Goal: Task Accomplishment & Management: Use online tool/utility

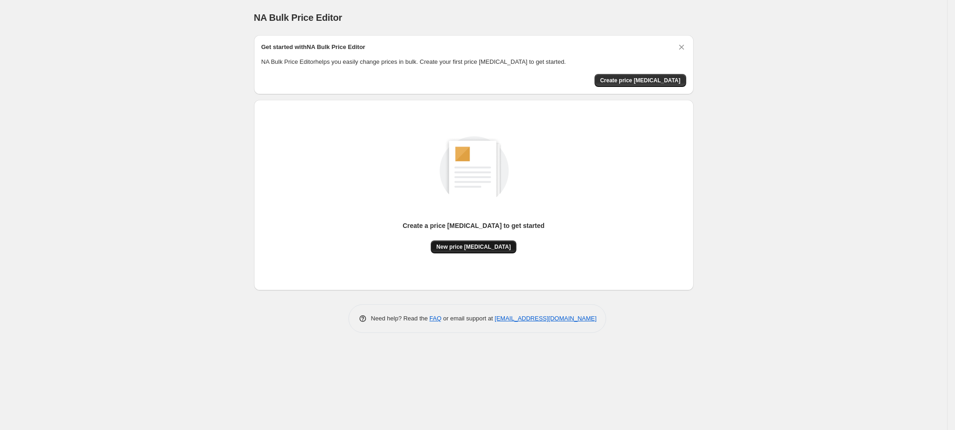
click at [479, 245] on span "New price [MEDICAL_DATA]" at bounding box center [473, 246] width 75 height 7
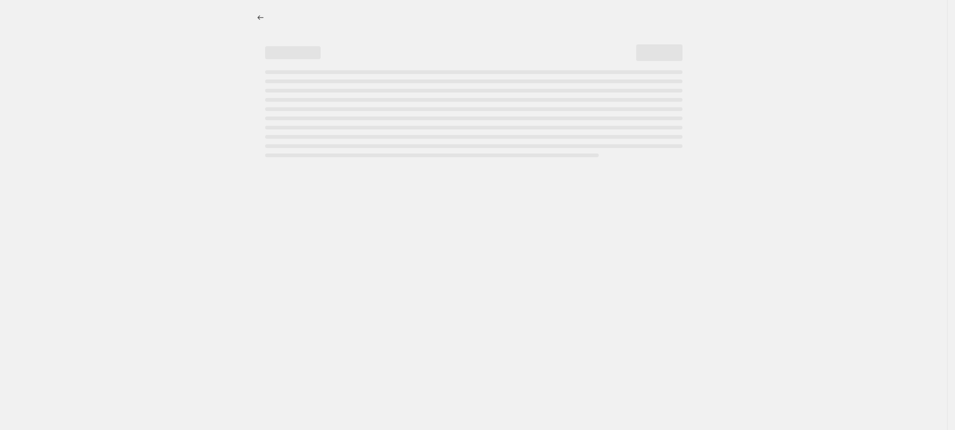
select select "percentage"
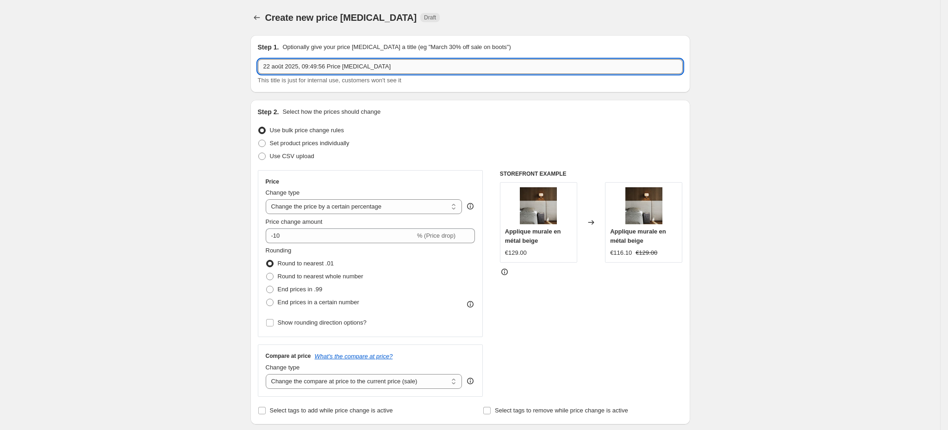
click at [348, 63] on input "22 août 2025, 09:49:56 Price change job" at bounding box center [470, 66] width 425 height 15
type input "Test prix promo CH"
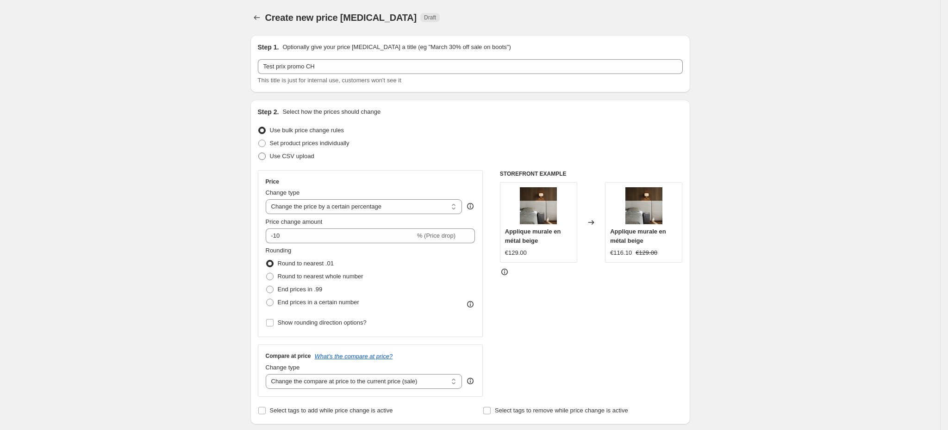
click at [263, 153] on span at bounding box center [261, 156] width 7 height 7
click at [259, 153] on input "Use CSV upload" at bounding box center [258, 153] width 0 height 0
radio input "true"
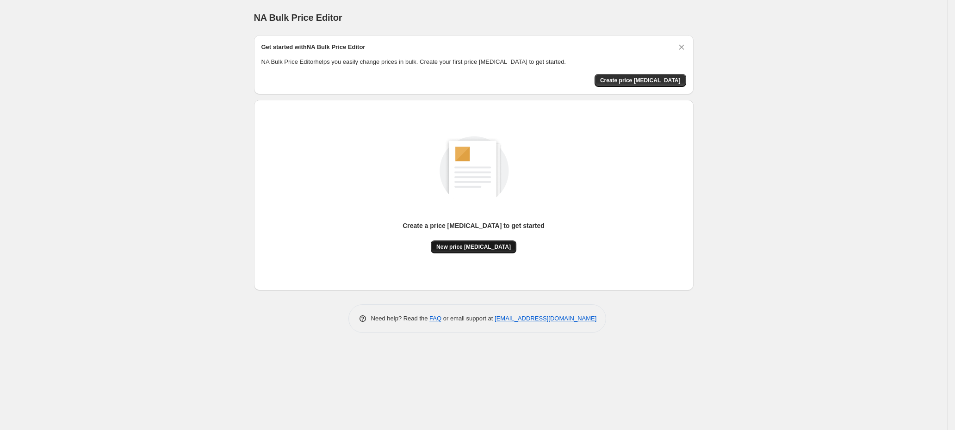
click at [458, 243] on span "New price [MEDICAL_DATA]" at bounding box center [473, 246] width 75 height 7
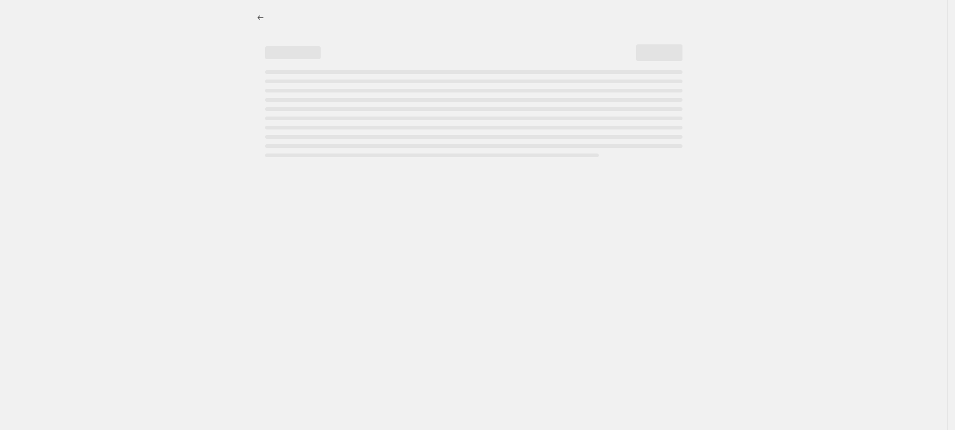
select select "percentage"
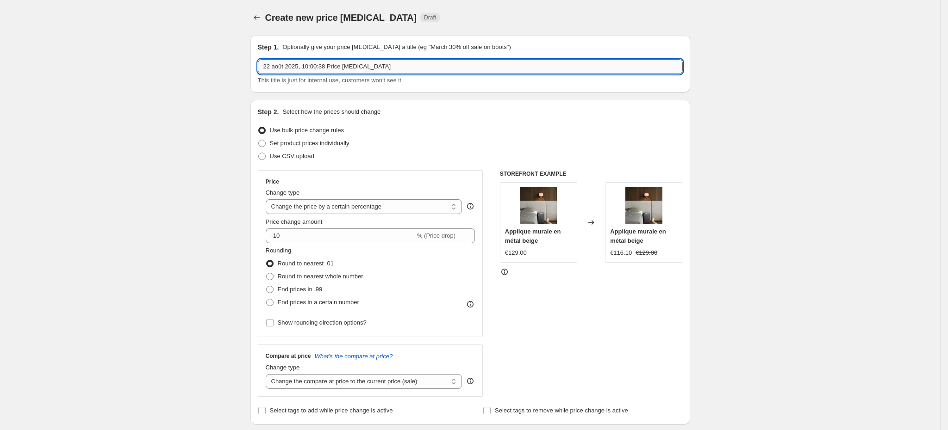
click at [362, 69] on input "22 août 2025, 10:00:38 Price [MEDICAL_DATA]" at bounding box center [470, 66] width 425 height 15
type input "Test prix promo Suisse"
click at [281, 155] on span "Use CSV upload" at bounding box center [292, 156] width 44 height 7
click at [259, 153] on input "Use CSV upload" at bounding box center [258, 153] width 0 height 0
radio input "true"
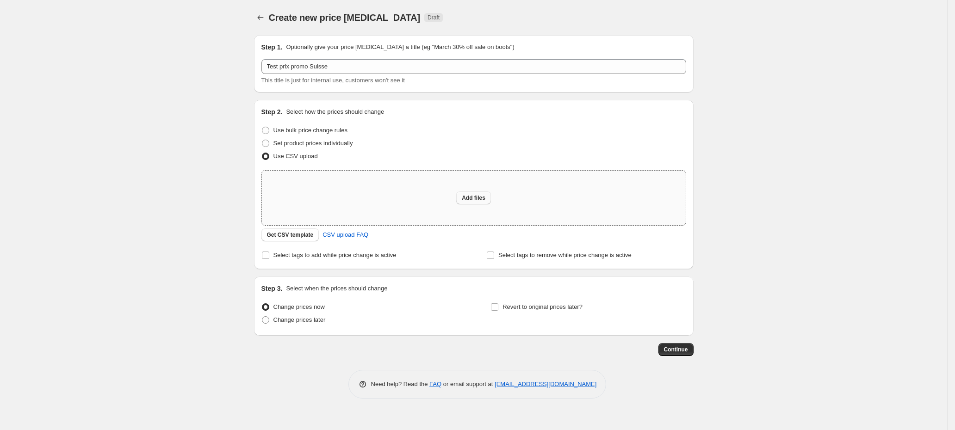
click at [459, 199] on button "Add files" at bounding box center [473, 198] width 35 height 13
type input "C:\fakepath\TEMPLATE VT 23 JUIL-ALEXIA-test-CH.csv"
click at [472, 192] on button "Add files" at bounding box center [473, 198] width 35 height 13
type input "C:\fakepath\TEMPLATE VT 23 JUIL-ALEXIA-test-CH.csv"
click at [476, 200] on span "Add files" at bounding box center [474, 197] width 24 height 7
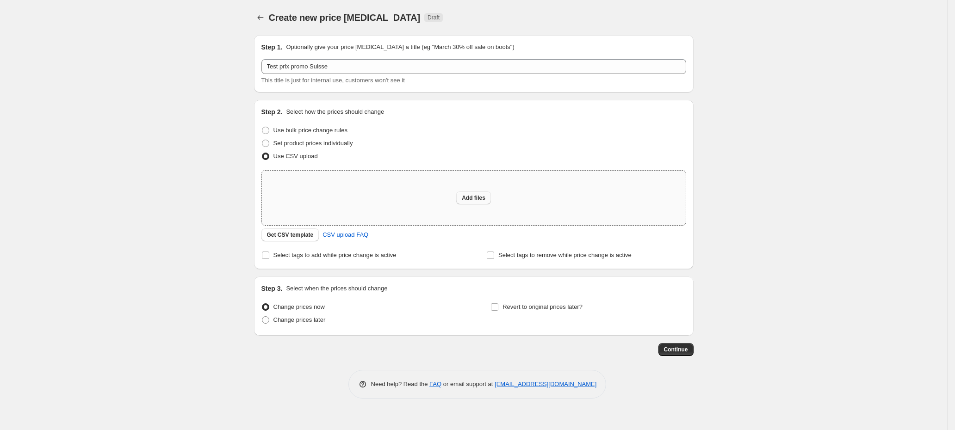
type input "C:\fakepath\TEMPLATE VT 23 JUIL-ALEXIA-test-CH.csv"
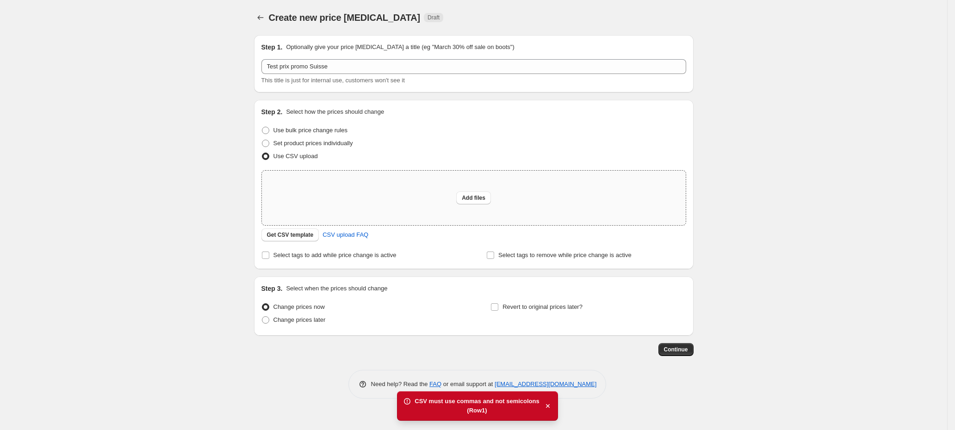
click at [498, 413] on div "(Row 1 )" at bounding box center [477, 410] width 124 height 9
click at [485, 413] on div "(Row 1 )" at bounding box center [477, 410] width 124 height 9
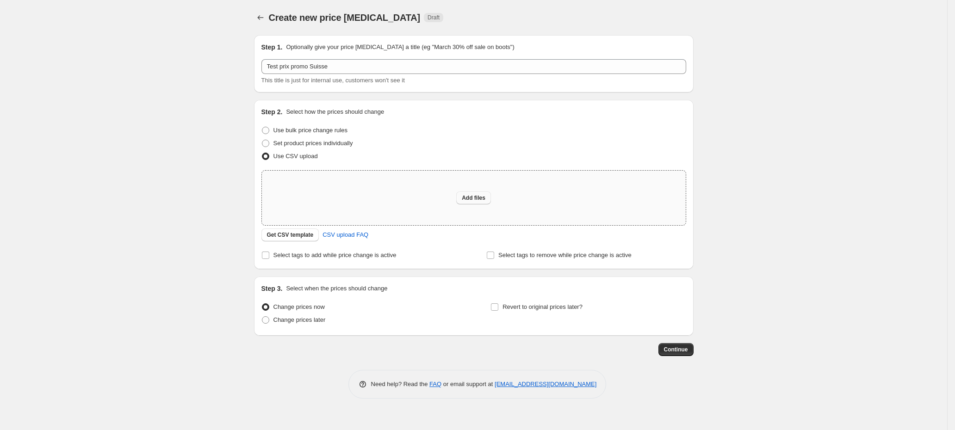
click at [466, 199] on span "Add files" at bounding box center [474, 197] width 24 height 7
type input "C:\fakepath\TEMPLATE VT 23 JUIL-ALEXIA-test-CH.csv"
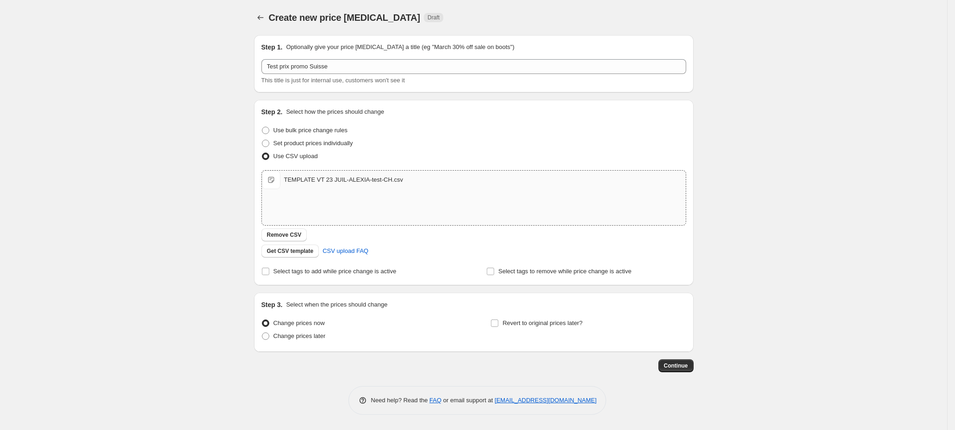
click at [187, 247] on div "Create new price [MEDICAL_DATA]. This page is ready Create new price [MEDICAL_D…" at bounding box center [473, 215] width 947 height 430
click at [684, 364] on span "Continue" at bounding box center [676, 365] width 24 height 7
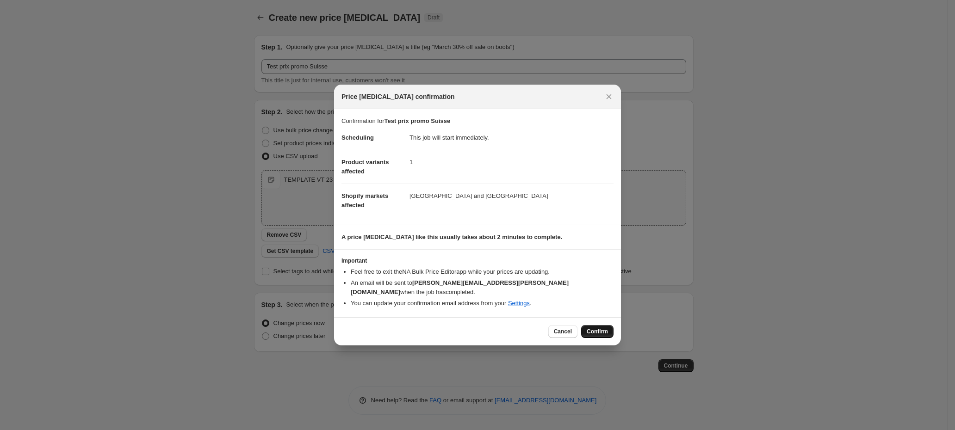
click at [593, 328] on span "Confirm" at bounding box center [597, 331] width 21 height 7
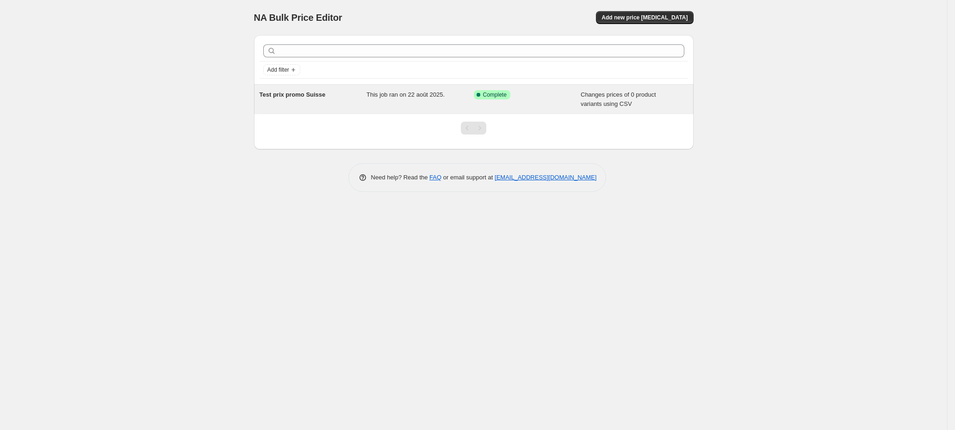
click at [402, 101] on div "This job ran on 22 août 2025." at bounding box center [420, 99] width 107 height 19
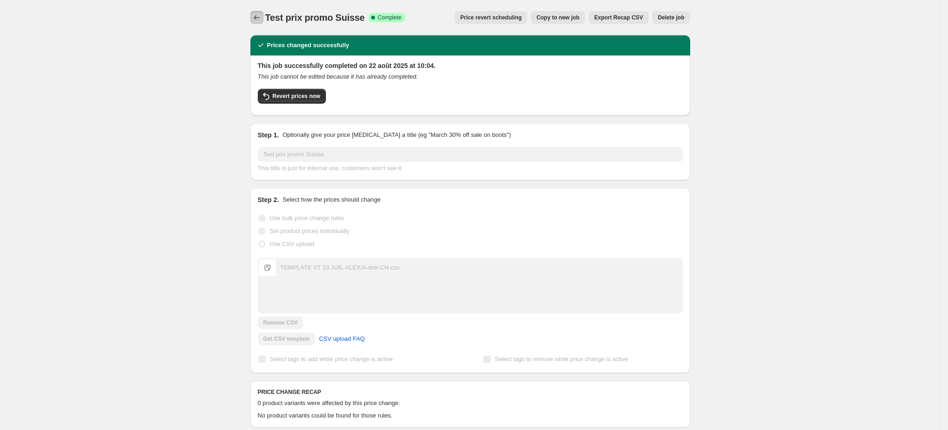
click at [261, 17] on icon "Price change jobs" at bounding box center [256, 17] width 9 height 9
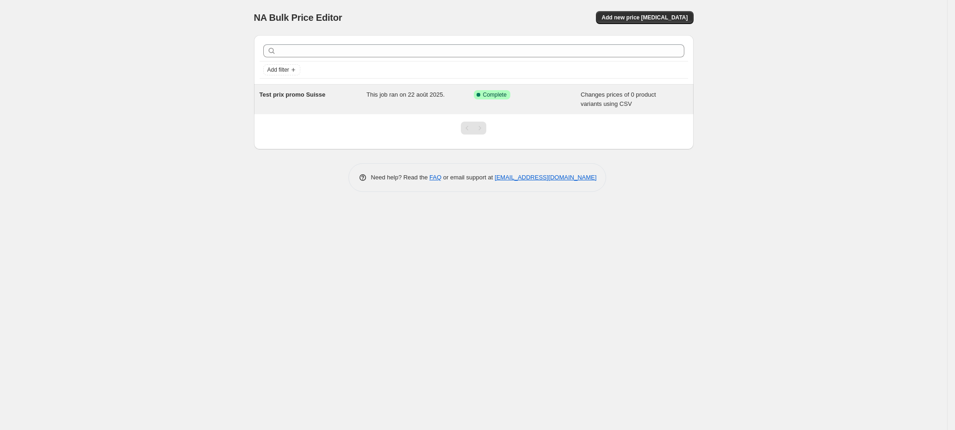
click at [553, 100] on div "Success Complete Complete" at bounding box center [527, 99] width 107 height 19
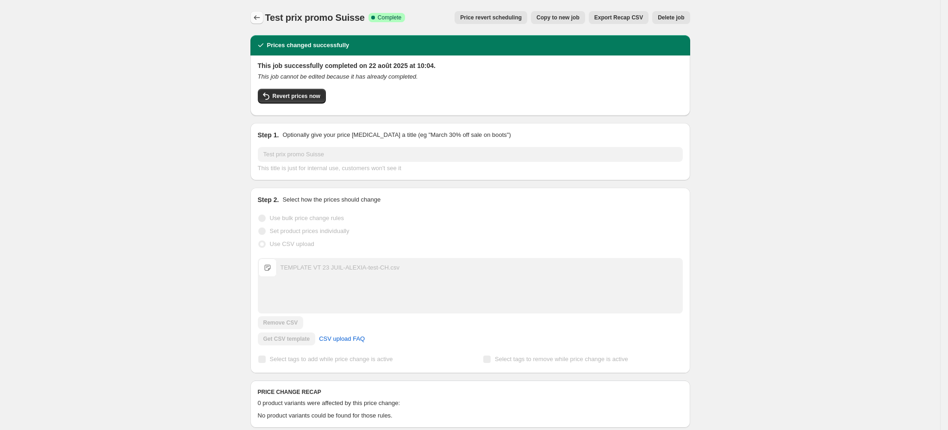
click at [255, 19] on button "Price change jobs" at bounding box center [256, 17] width 13 height 13
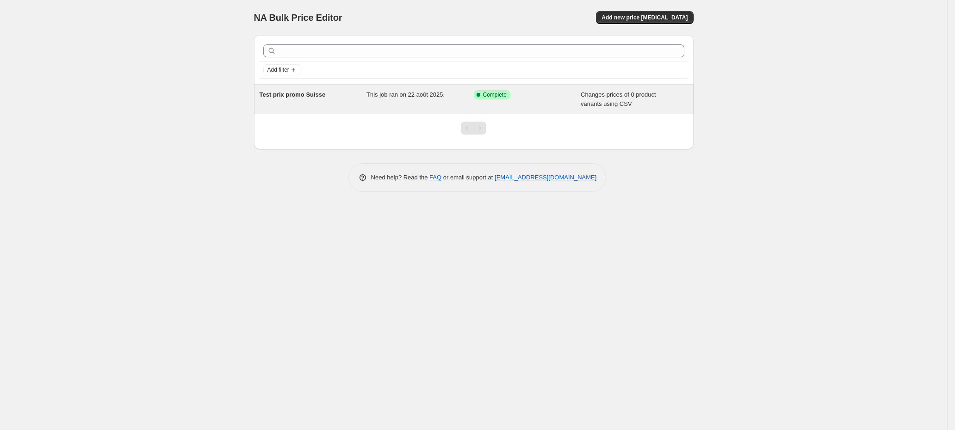
click at [373, 99] on div "This job ran on 22 août 2025." at bounding box center [420, 99] width 107 height 19
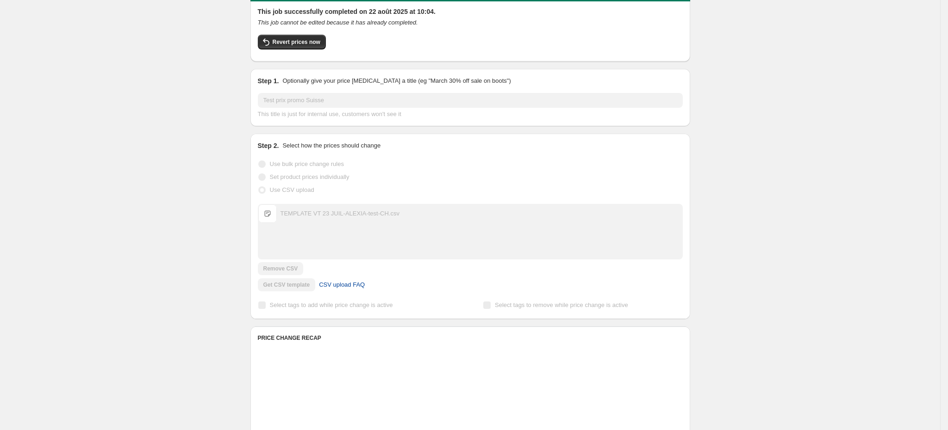
scroll to position [69, 0]
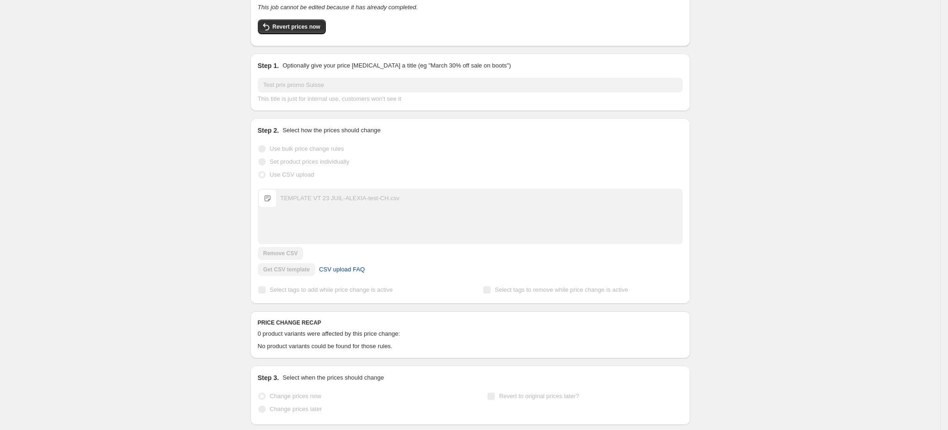
click at [336, 272] on span "CSV upload FAQ" at bounding box center [342, 269] width 46 height 9
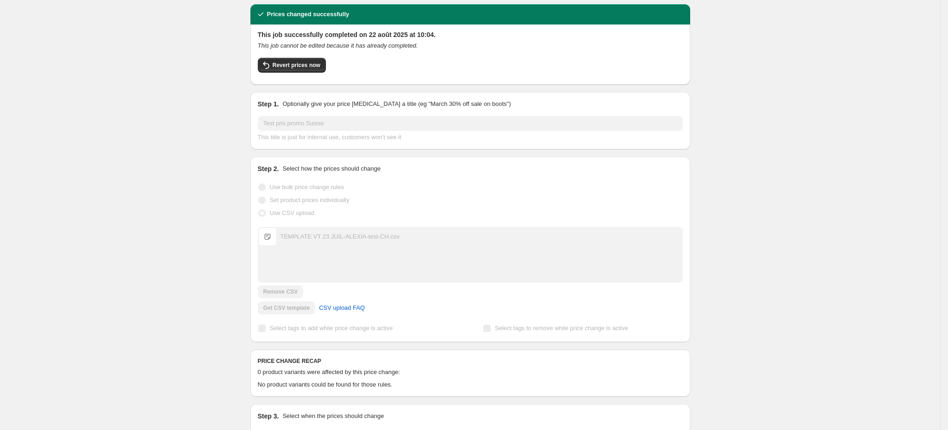
scroll to position [0, 0]
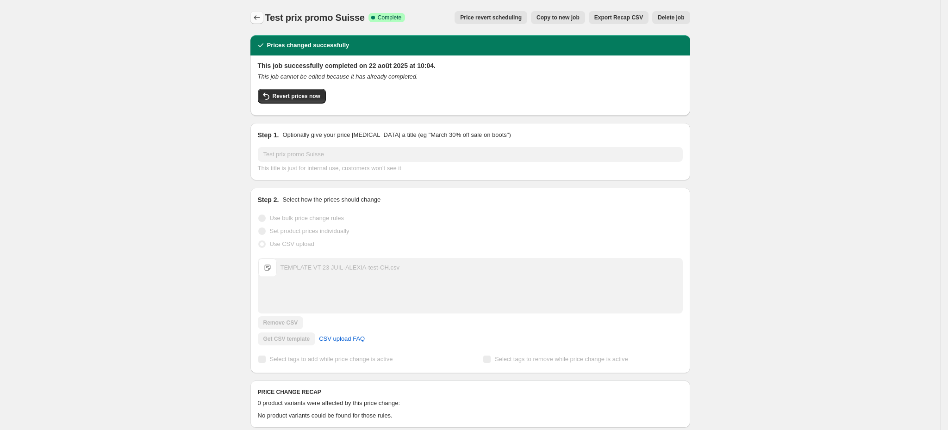
click at [260, 14] on icon "Price change jobs" at bounding box center [256, 17] width 9 height 9
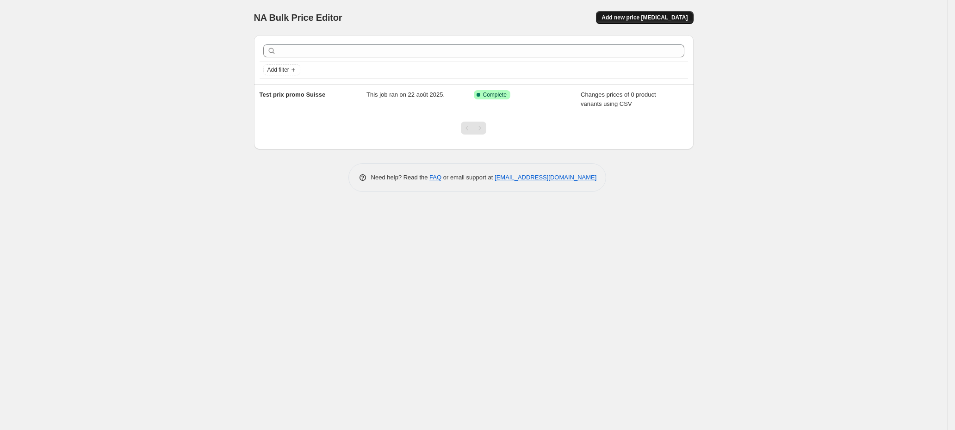
click at [667, 15] on span "Add new price change job" at bounding box center [645, 17] width 86 height 7
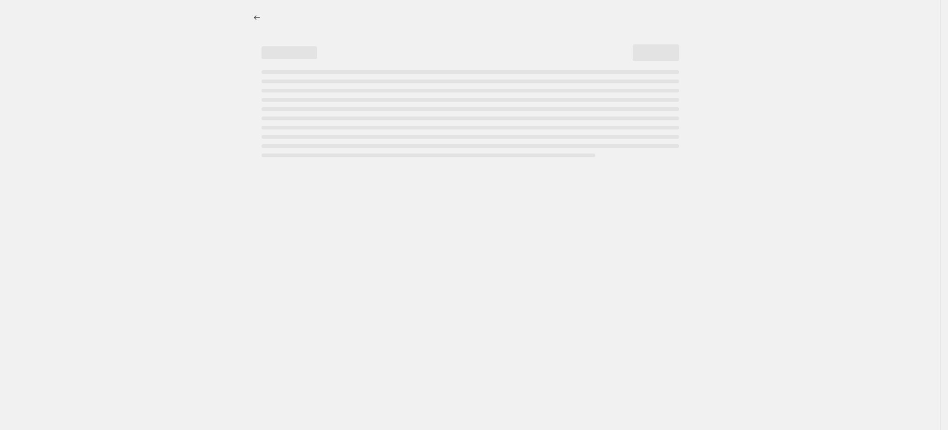
select select "percentage"
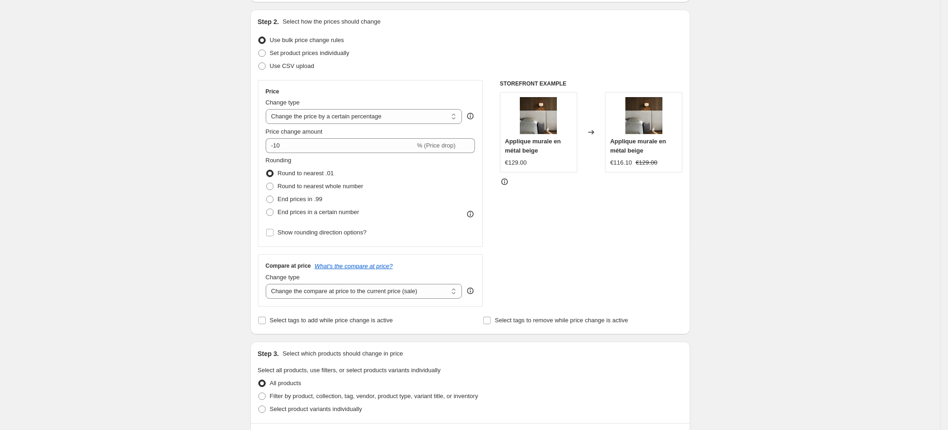
scroll to position [69, 0]
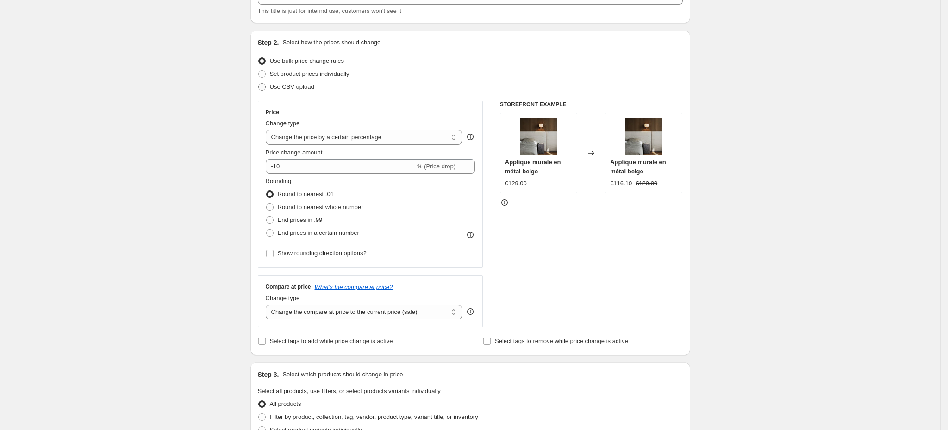
click at [266, 87] on span at bounding box center [261, 86] width 7 height 7
click at [259, 84] on input "Use CSV upload" at bounding box center [258, 83] width 0 height 0
radio input "true"
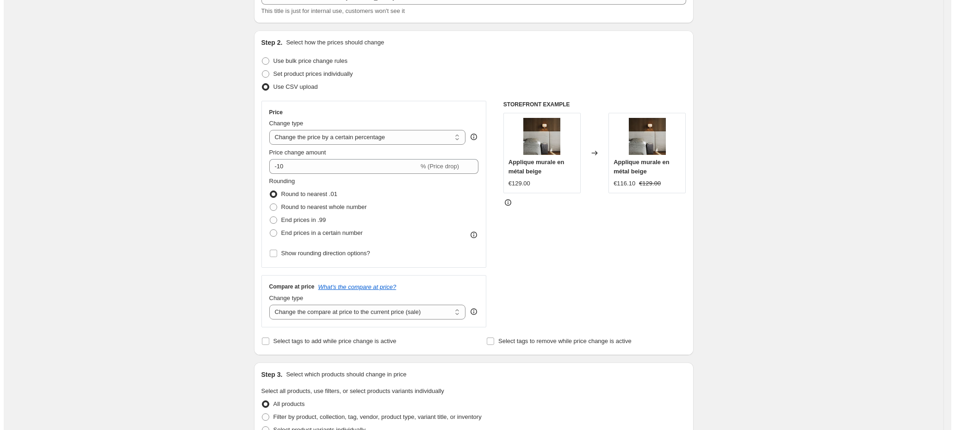
scroll to position [0, 0]
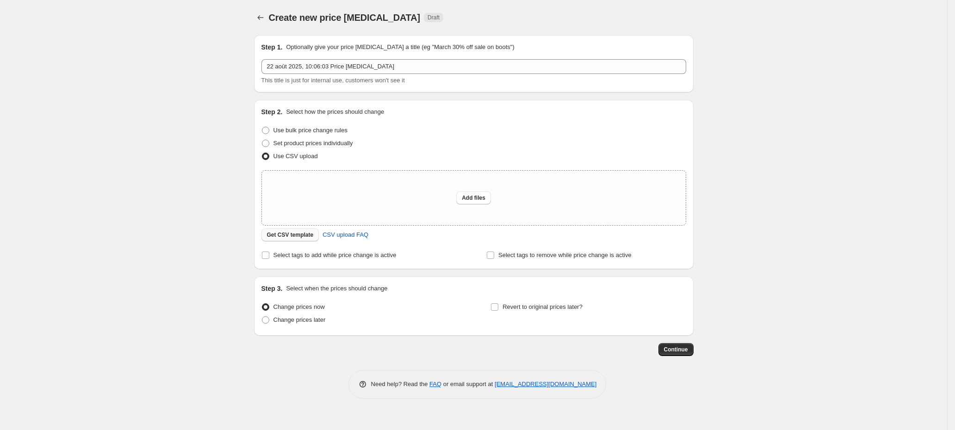
click at [295, 236] on span "Get CSV template" at bounding box center [290, 234] width 47 height 7
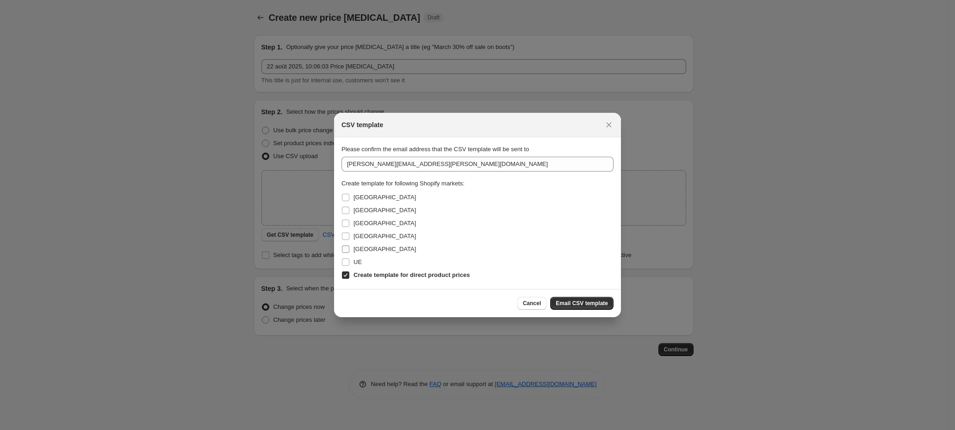
click at [349, 252] on label "Suisse" at bounding box center [379, 249] width 75 height 13
click at [349, 252] on input "Suisse" at bounding box center [345, 249] width 7 height 7
checkbox input "true"
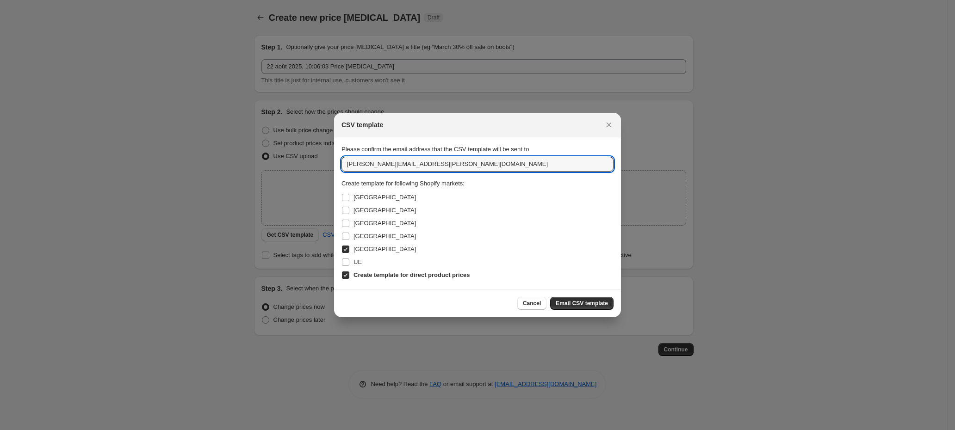
drag, startPoint x: 441, startPoint y: 164, endPoint x: 233, endPoint y: 160, distance: 208.3
click at [233, 430] on div "CSV template Please confirm the email address that the CSV template will be sen…" at bounding box center [477, 430] width 955 height 0
type input "audrey.gentit@berahgetah.com"
click at [346, 237] on input "France" at bounding box center [345, 236] width 7 height 7
checkbox input "true"
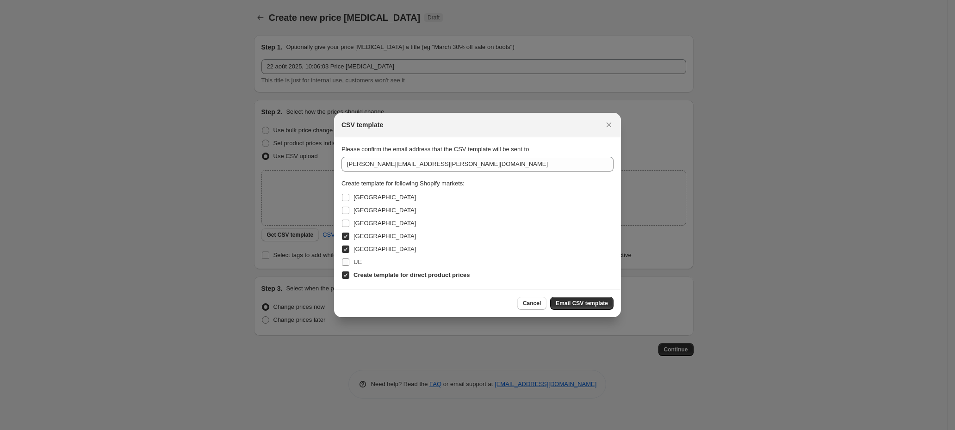
click at [346, 261] on input "UE" at bounding box center [345, 262] width 7 height 7
checkbox input "true"
click at [574, 303] on span "Email CSV template" at bounding box center [582, 303] width 52 height 7
